Goal: Task Accomplishment & Management: Use online tool/utility

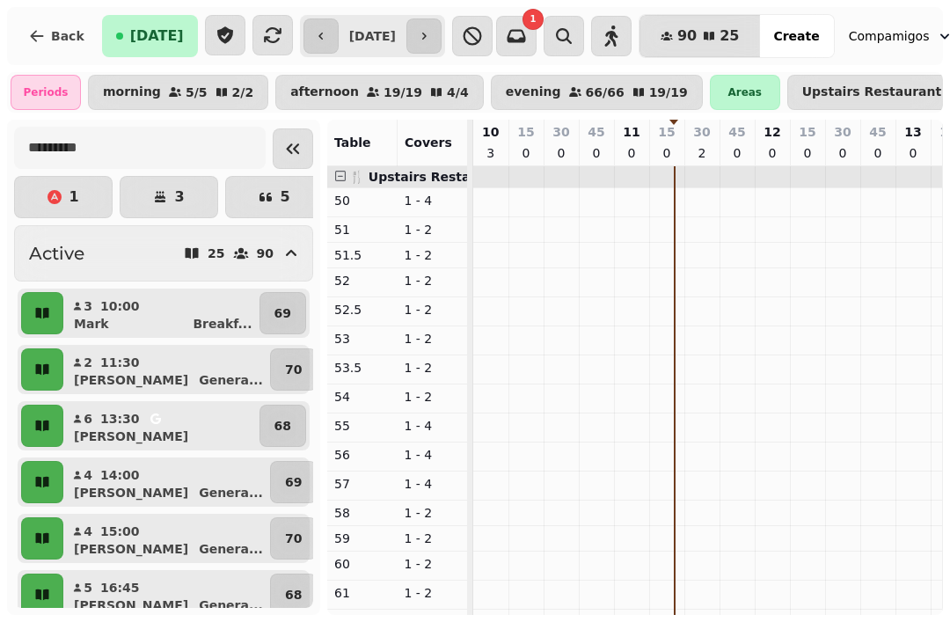
scroll to position [0, 202]
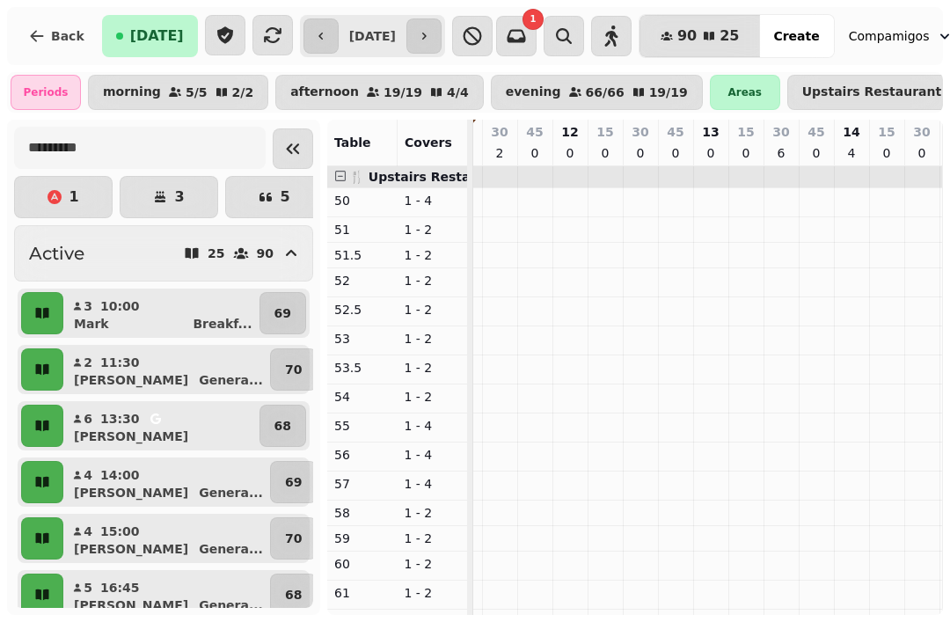
click at [37, 312] on icon "button" at bounding box center [41, 312] width 13 height 11
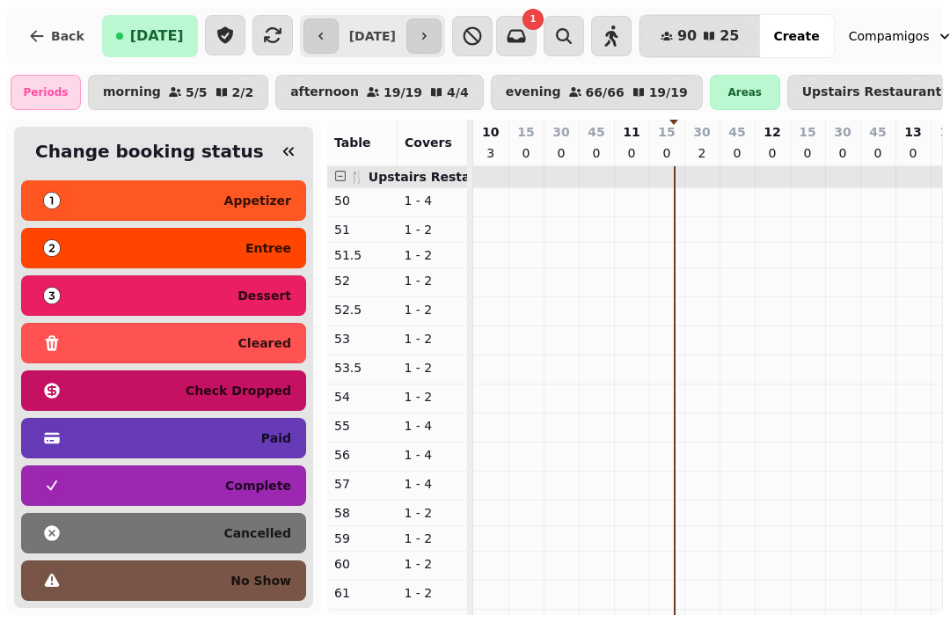
scroll to position [198, 0]
click at [249, 483] on p "complete" at bounding box center [258, 485] width 66 height 12
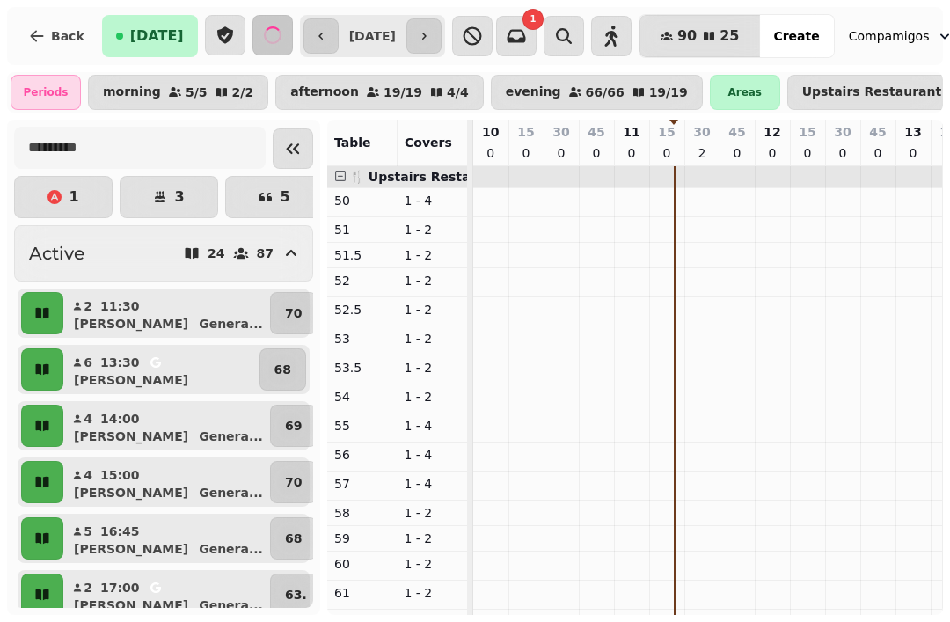
scroll to position [0, 0]
click at [44, 310] on icon "button" at bounding box center [41, 312] width 13 height 11
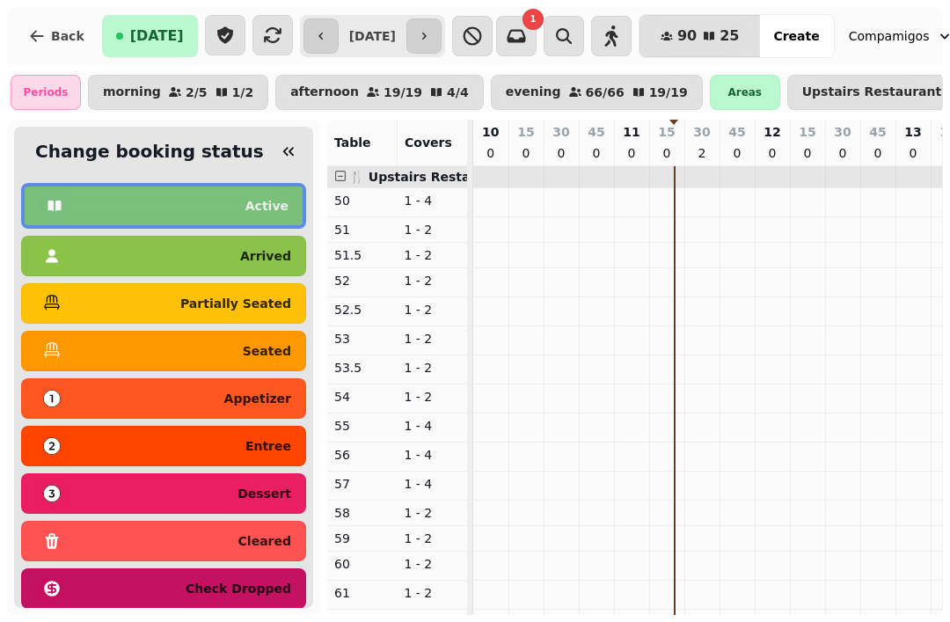
scroll to position [0, 200]
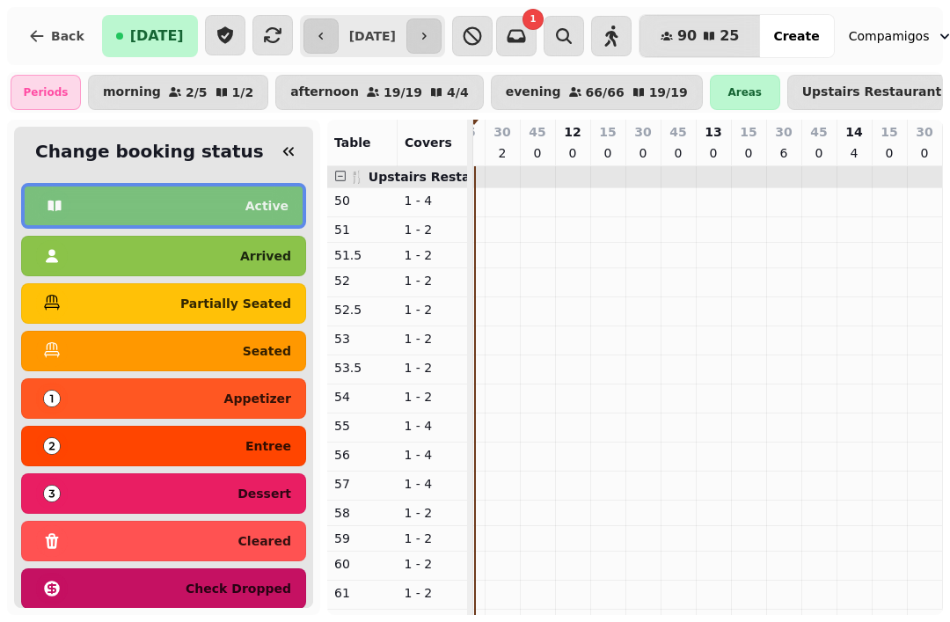
click at [262, 351] on p "seated" at bounding box center [267, 351] width 48 height 12
